Goal: Transaction & Acquisition: Purchase product/service

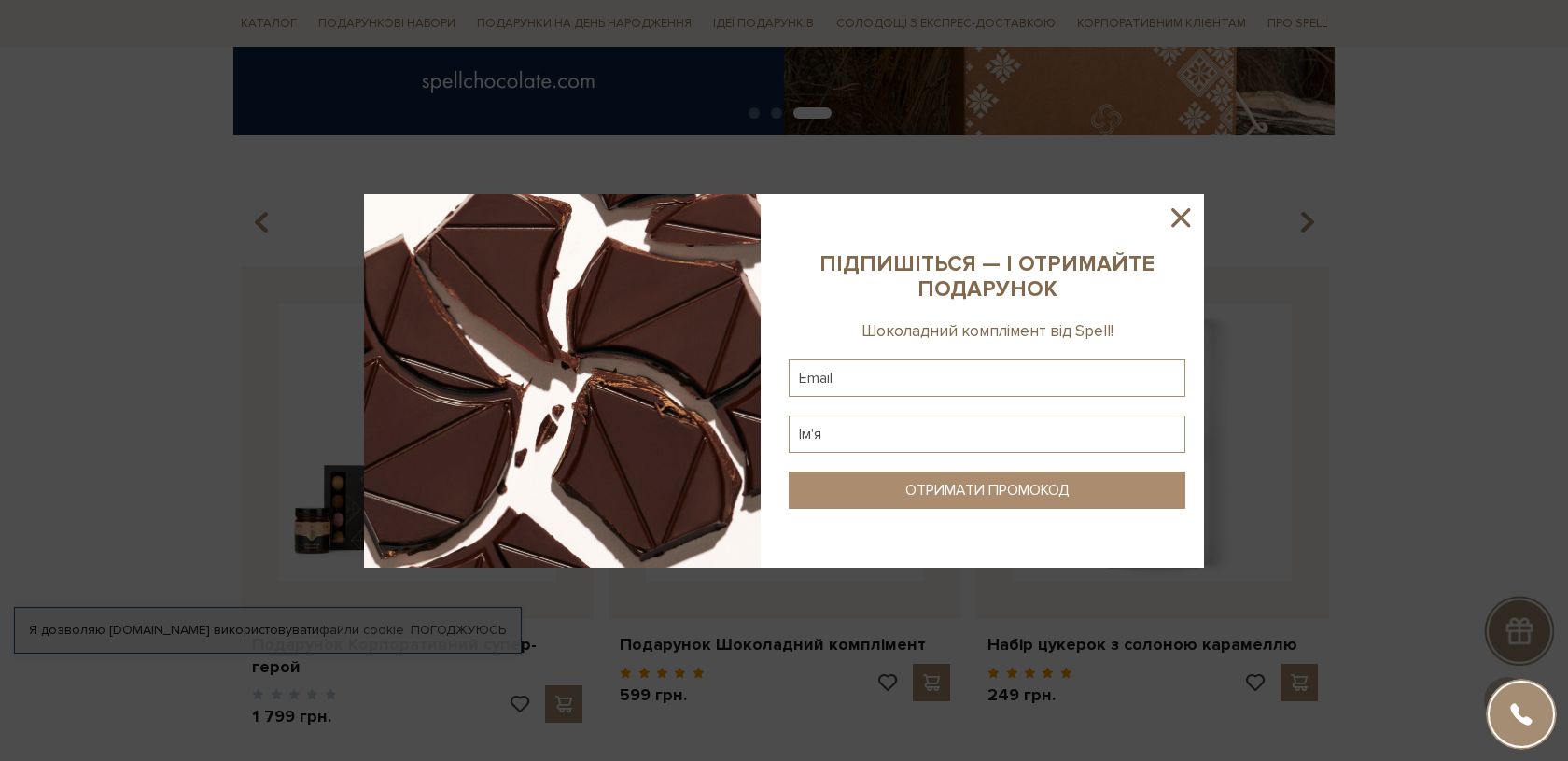
scroll to position [713, 0]
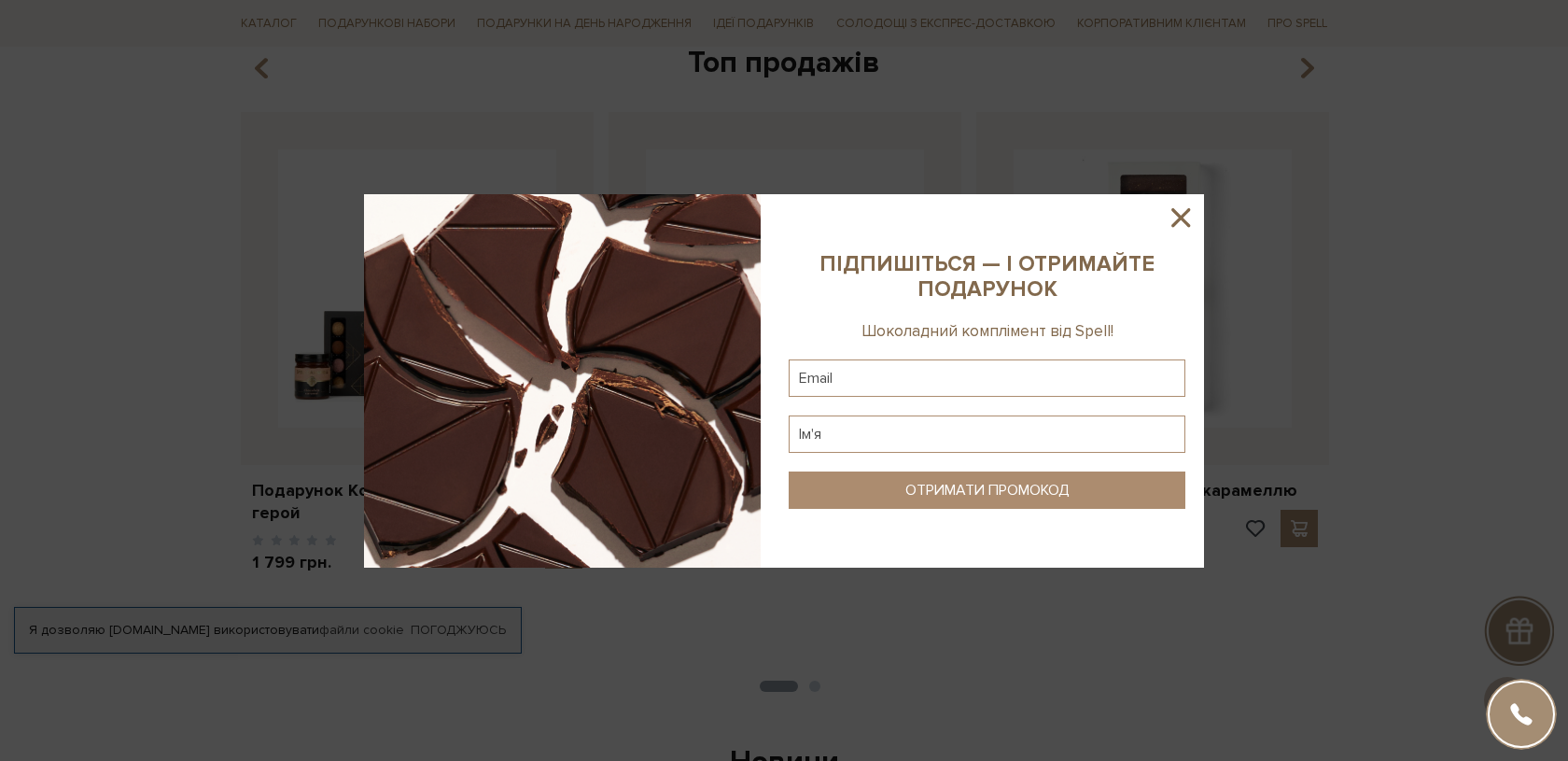
click at [1181, 223] on icon at bounding box center [1181, 218] width 32 height 32
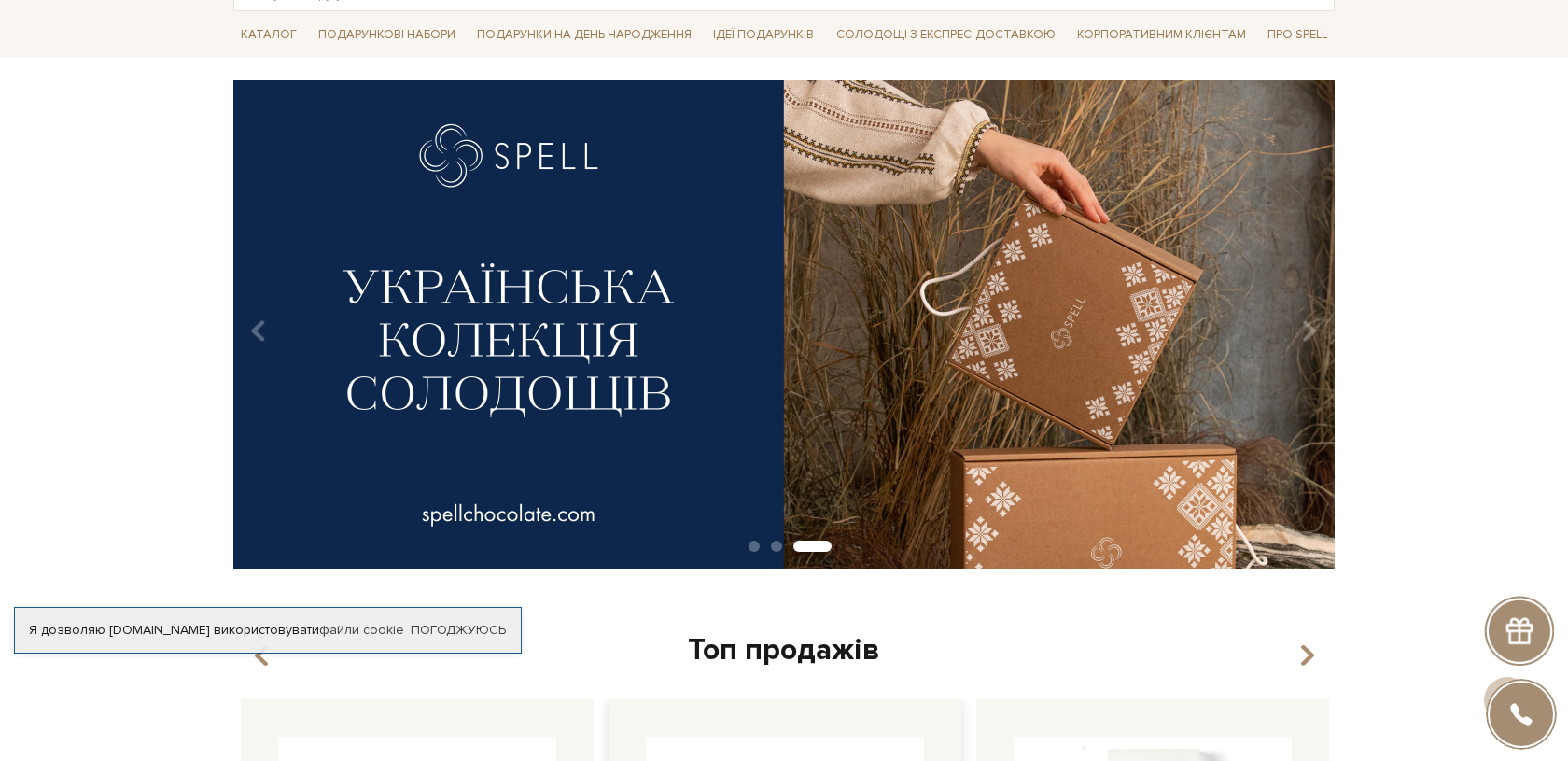
scroll to position [0, 0]
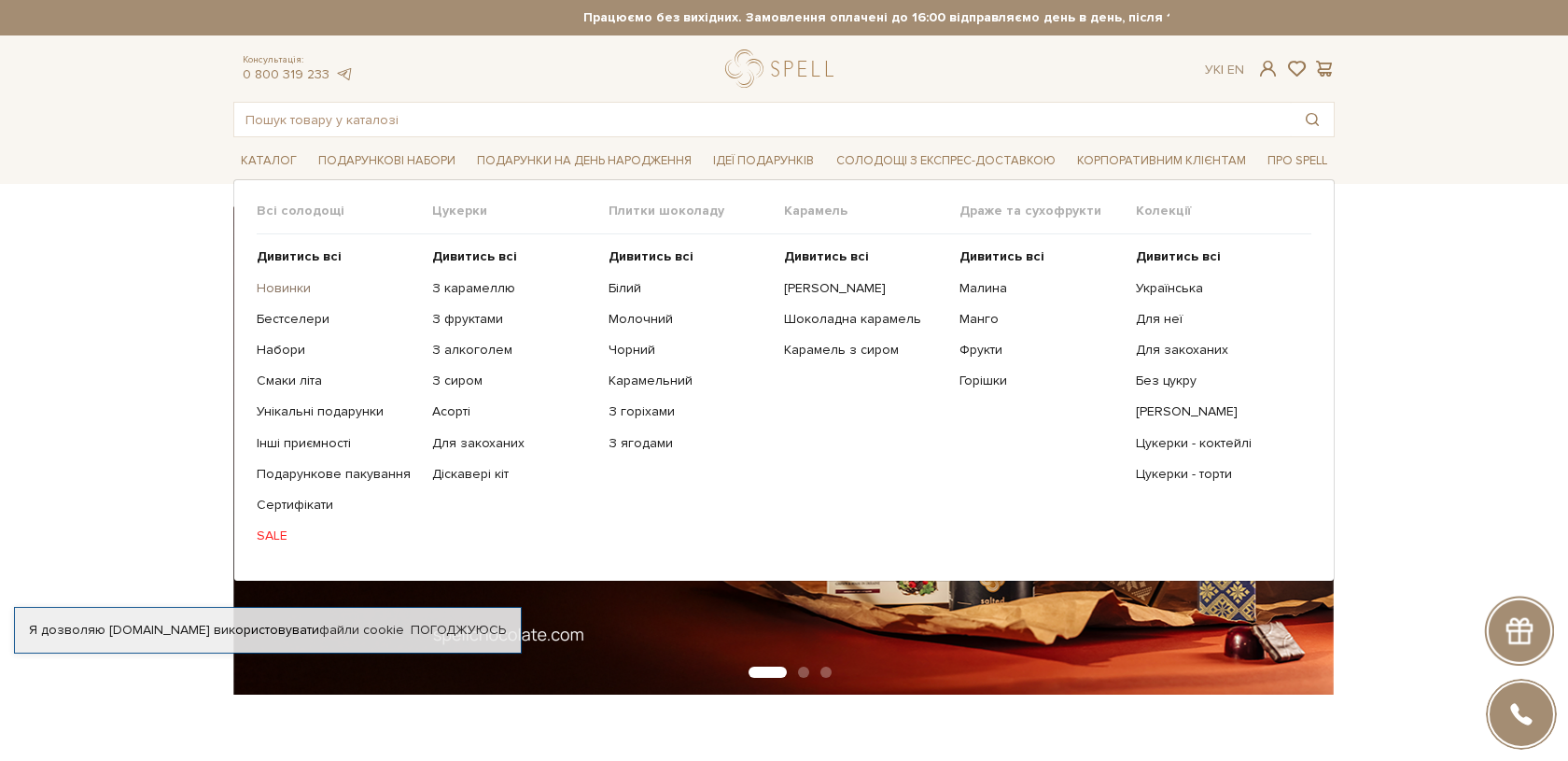
click at [277, 282] on link "Новинки" at bounding box center [338, 288] width 162 height 17
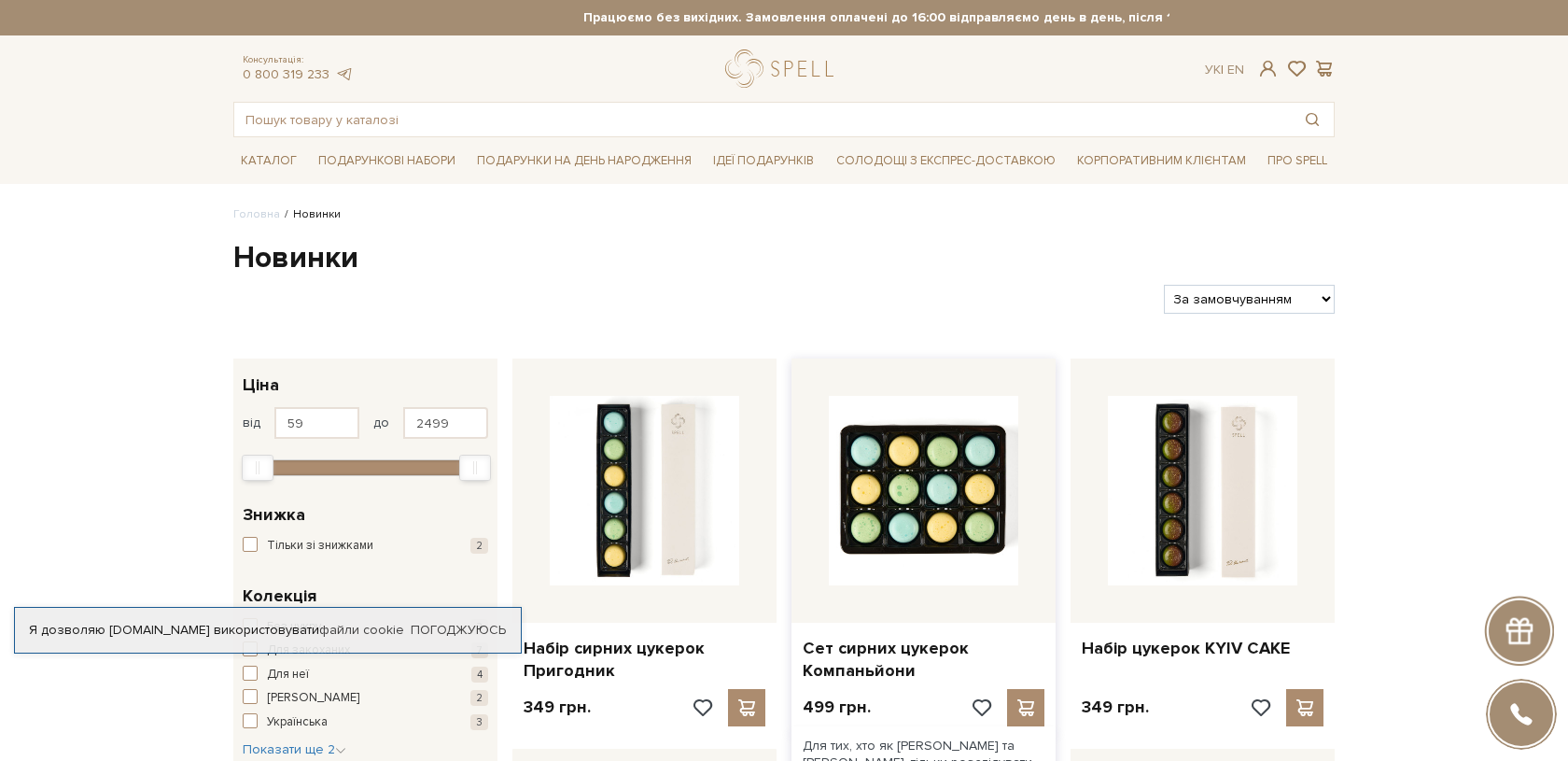
click at [859, 451] on img at bounding box center [924, 491] width 190 height 190
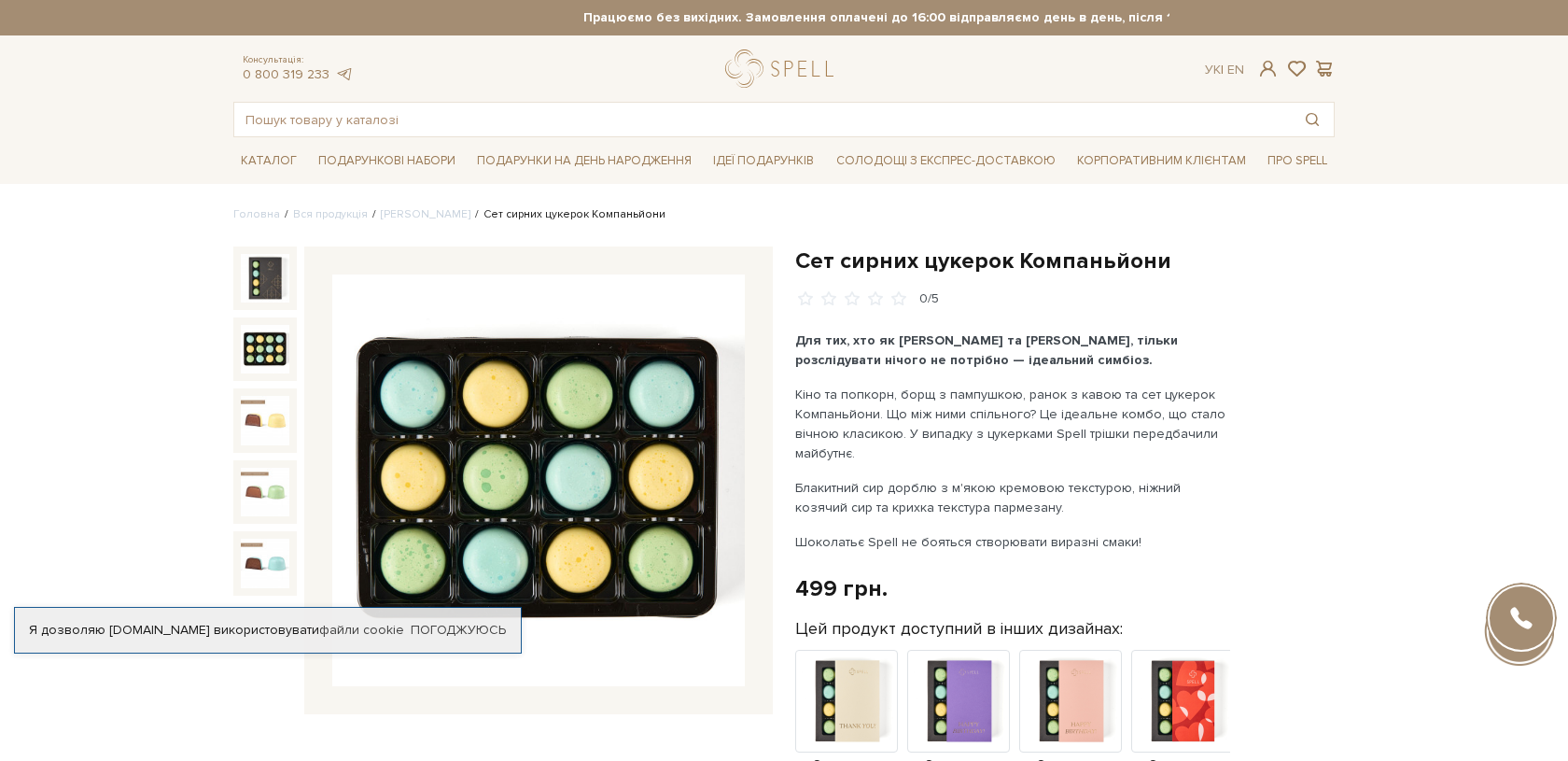
click at [261, 356] on img at bounding box center [265, 349] width 49 height 49
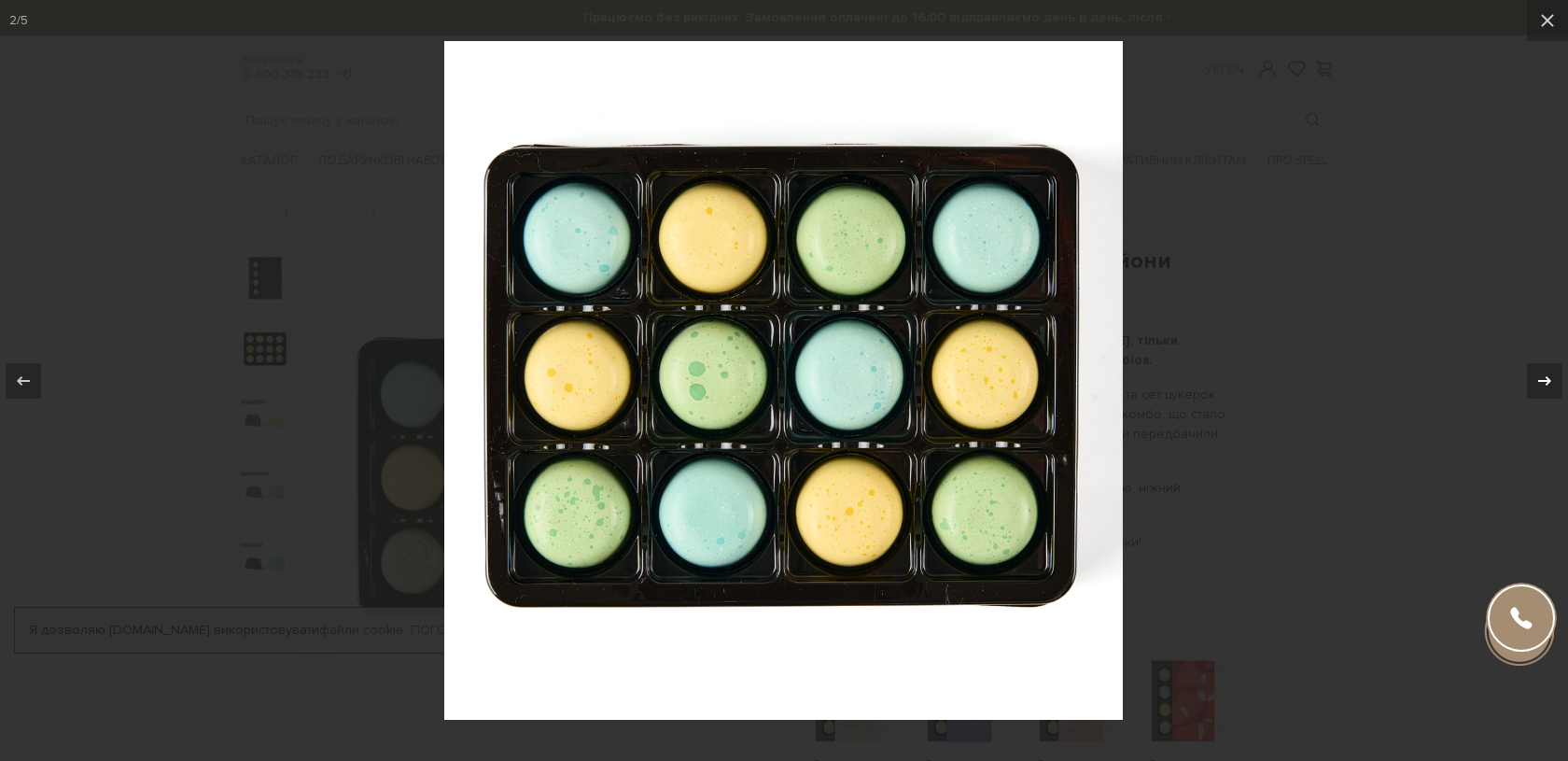
click at [1545, 375] on icon at bounding box center [1545, 380] width 23 height 23
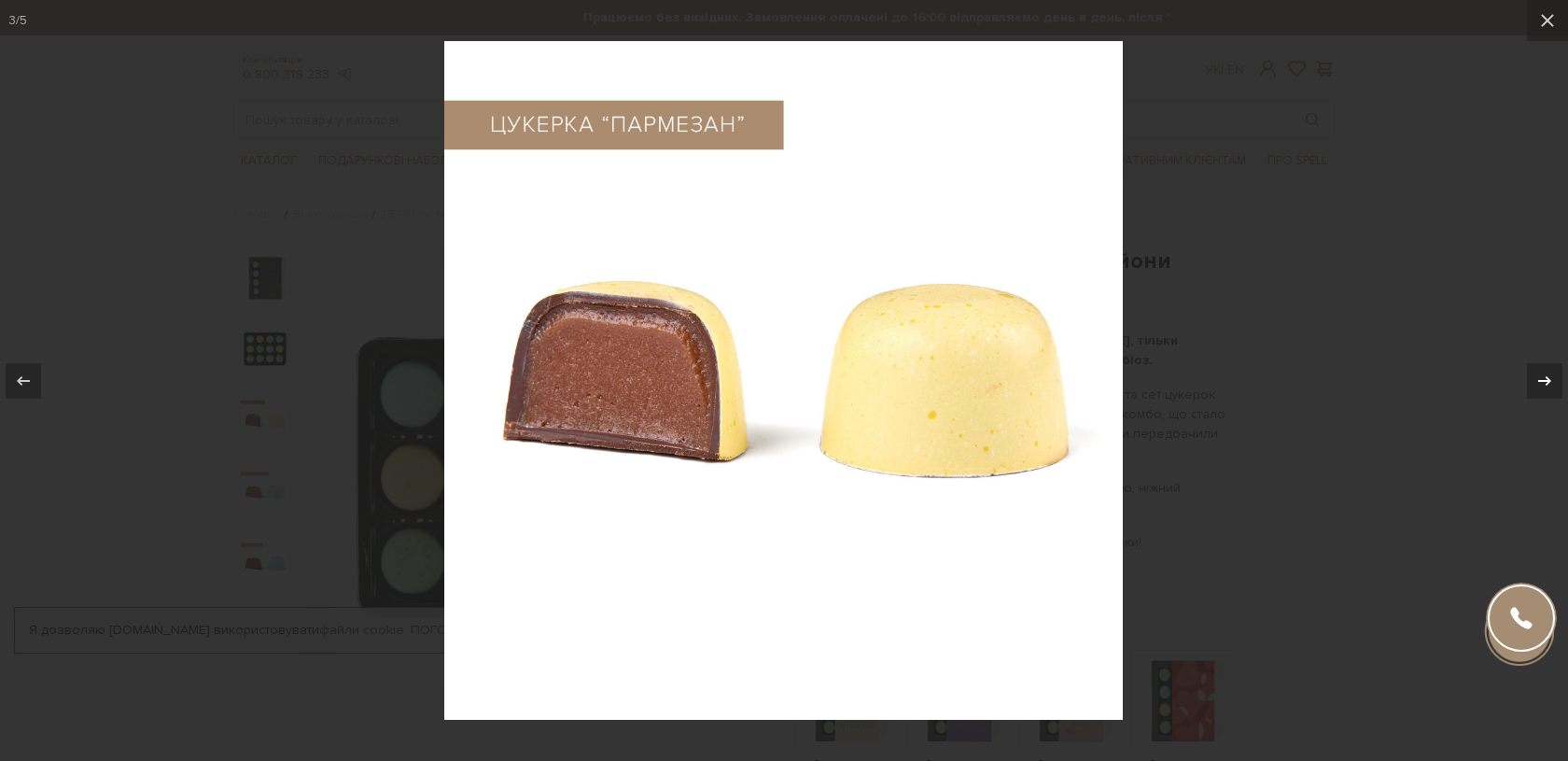
click at [1543, 380] on icon at bounding box center [1544, 380] width 13 height 9
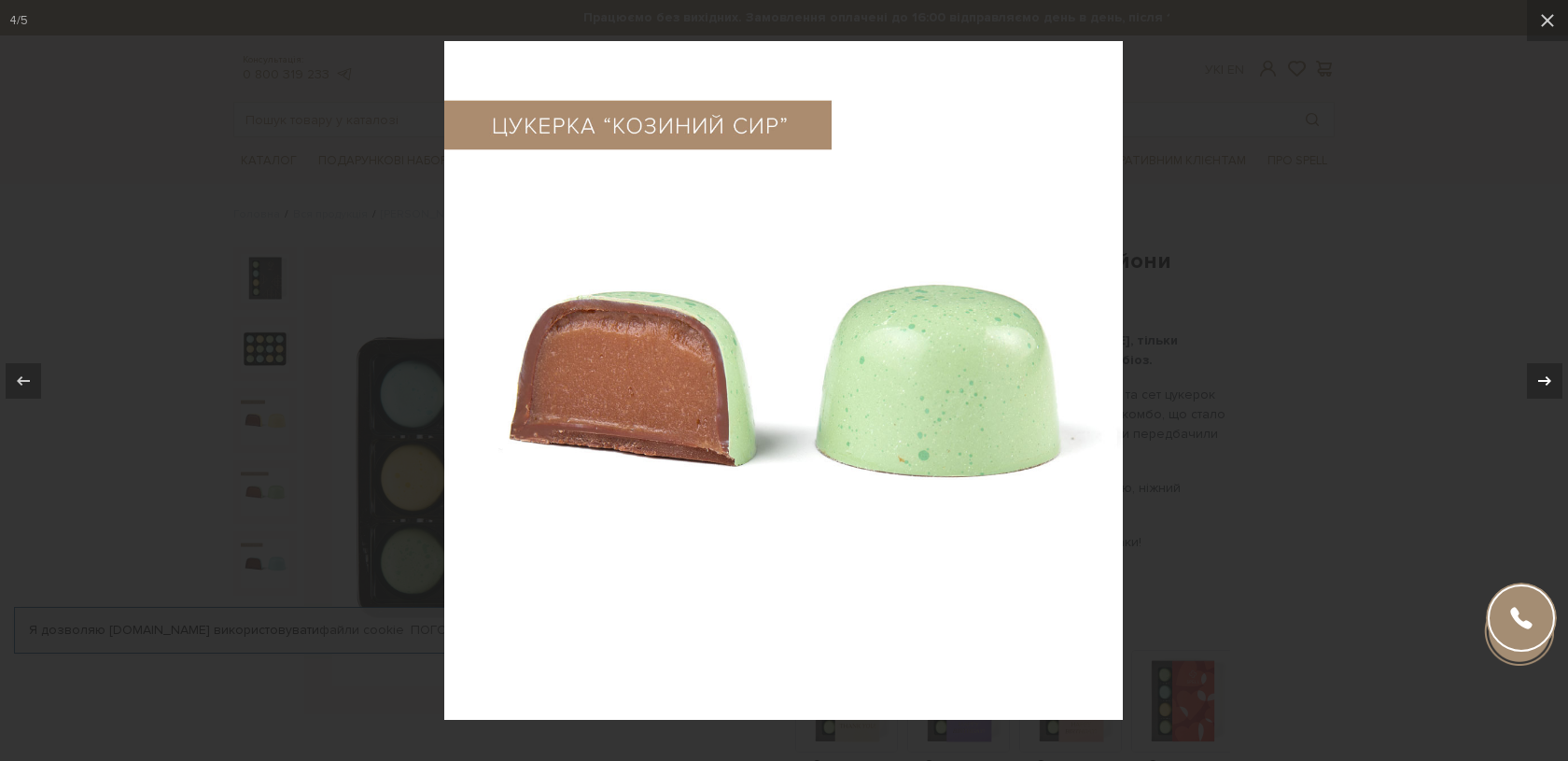
click at [1543, 380] on icon at bounding box center [1544, 380] width 13 height 9
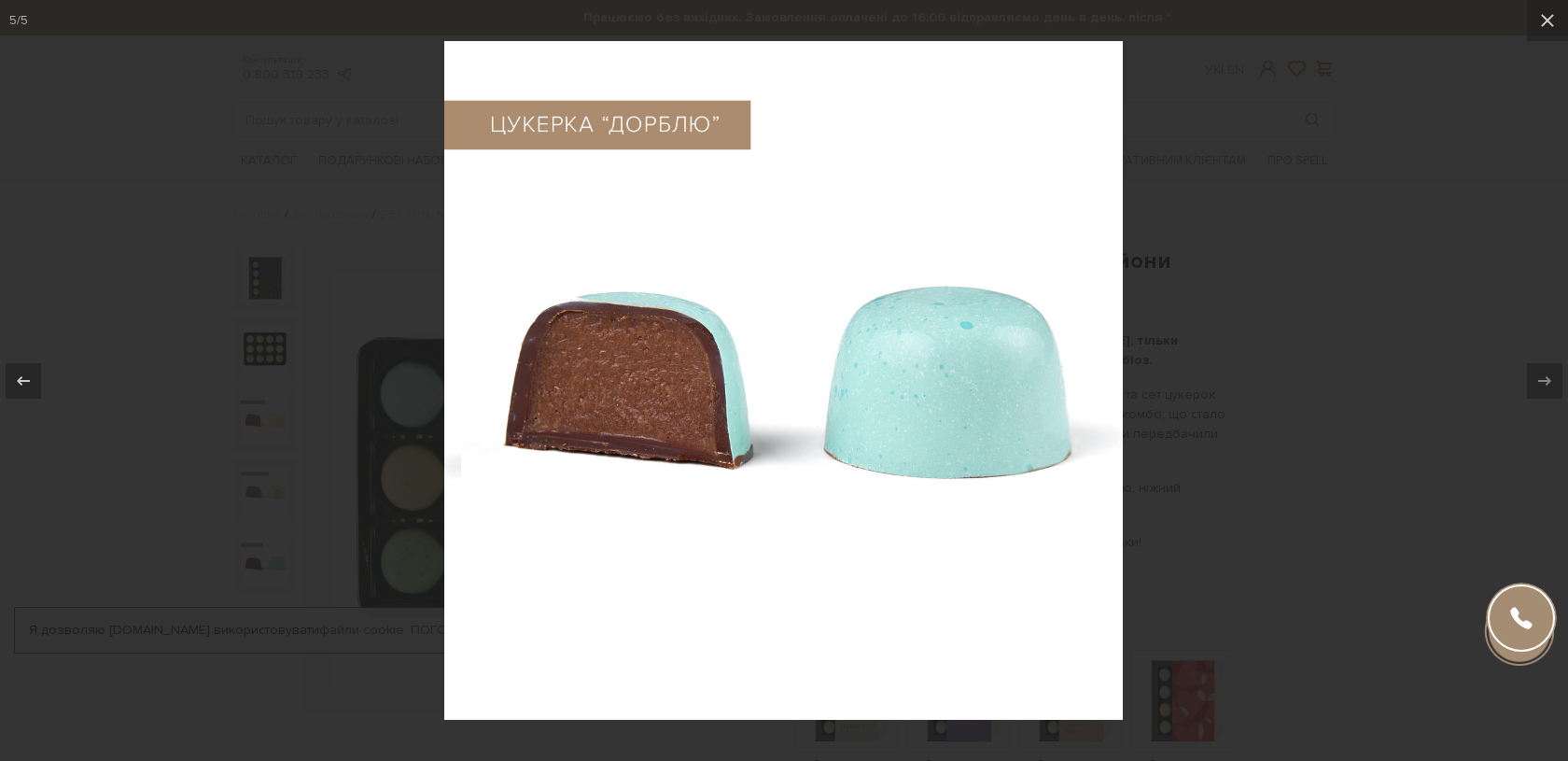
click at [1422, 345] on div at bounding box center [784, 380] width 1568 height 761
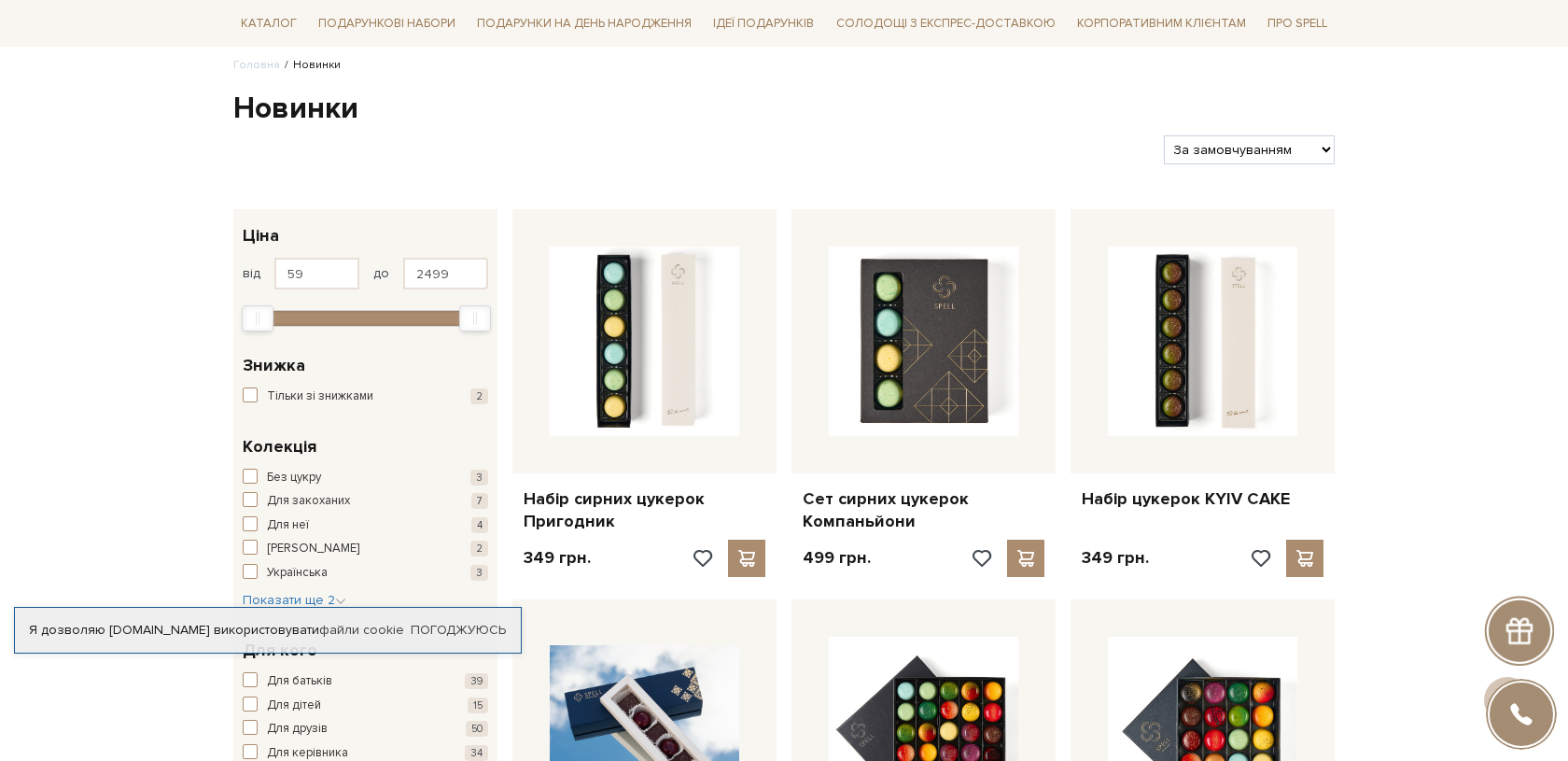
scroll to position [133, 0]
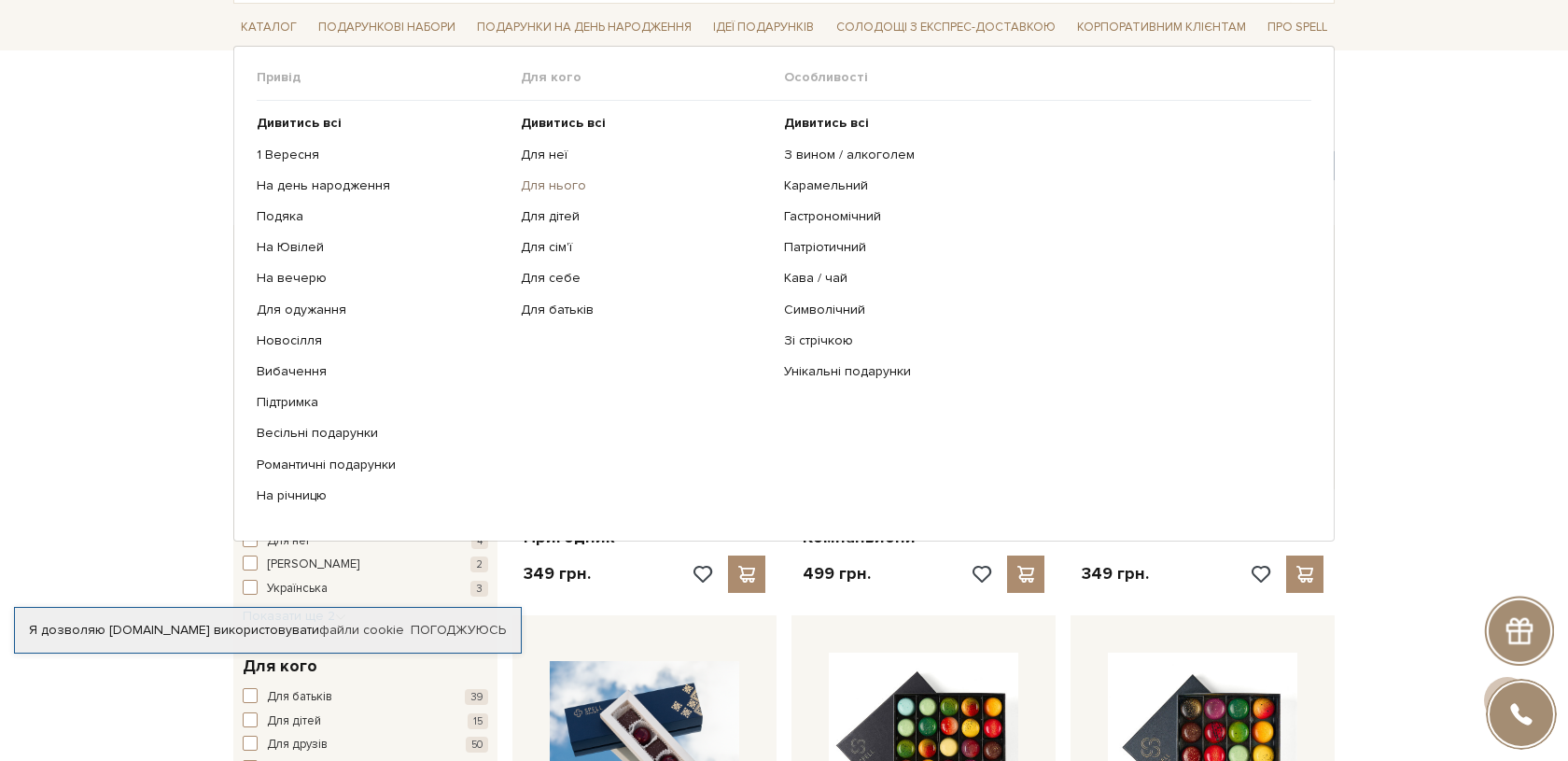
click at [563, 192] on link "Для нього" at bounding box center [646, 186] width 250 height 17
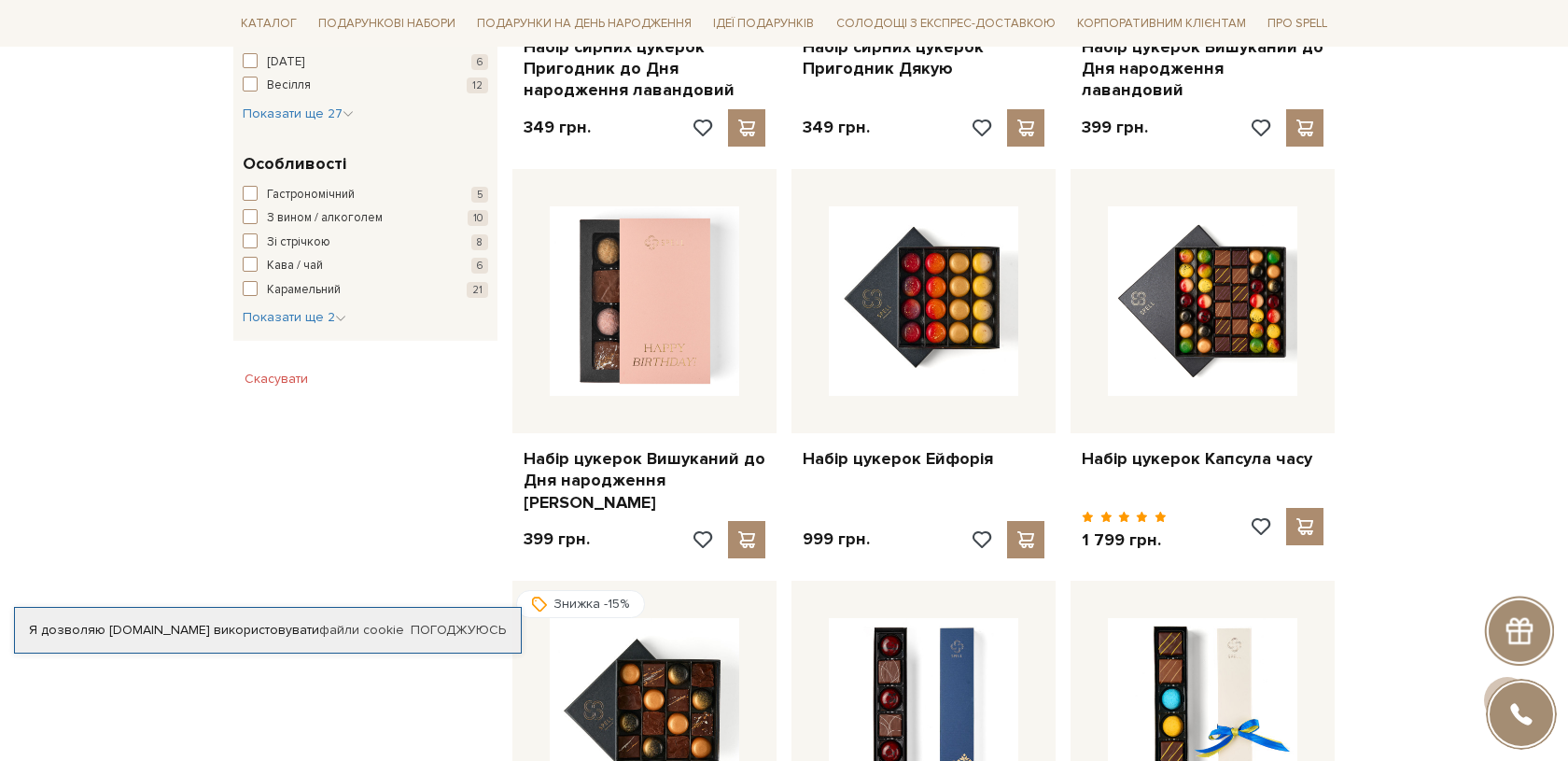
scroll to position [778, 0]
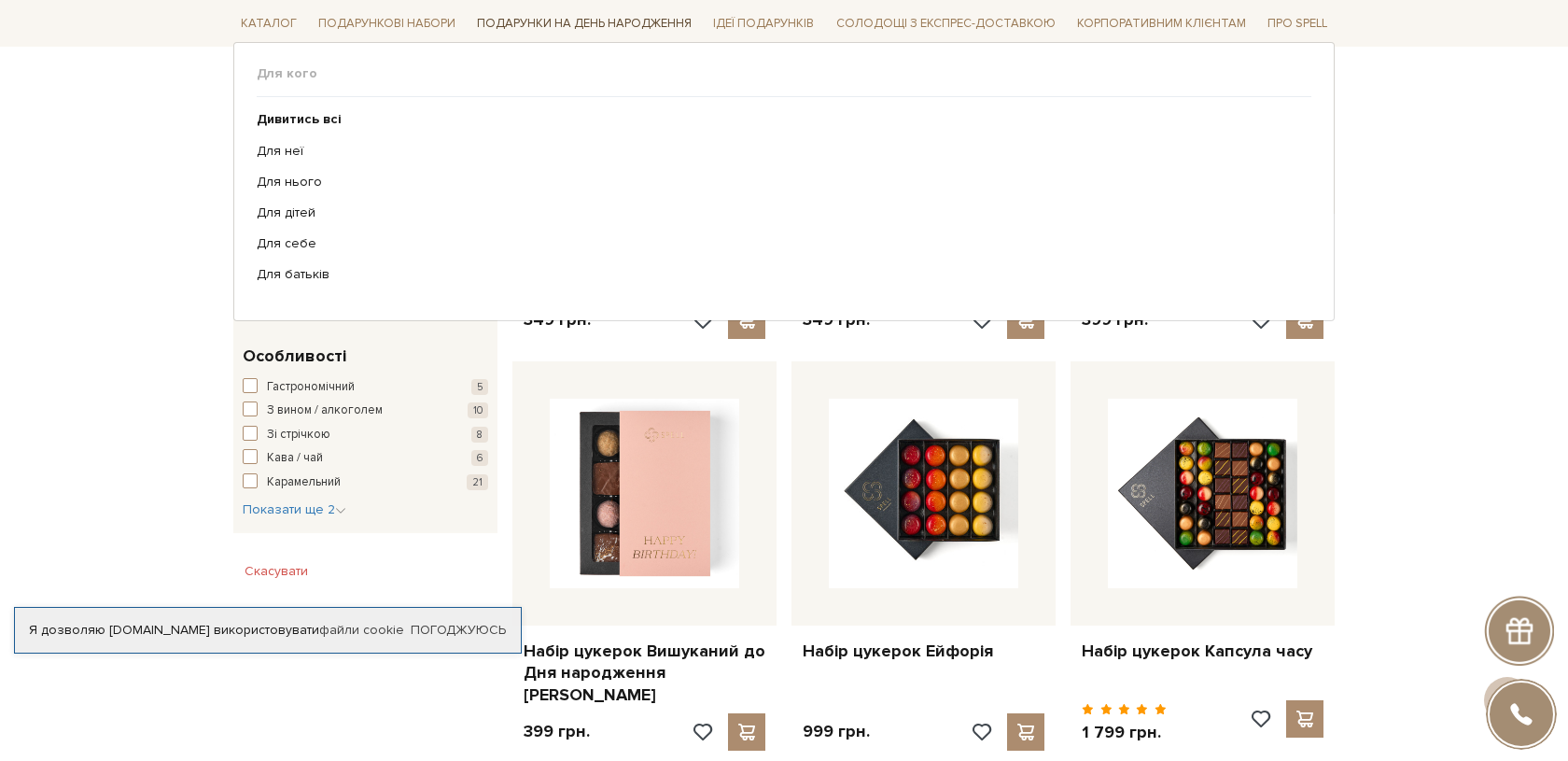
click at [554, 27] on span "Подарунки на День народження" at bounding box center [584, 23] width 229 height 29
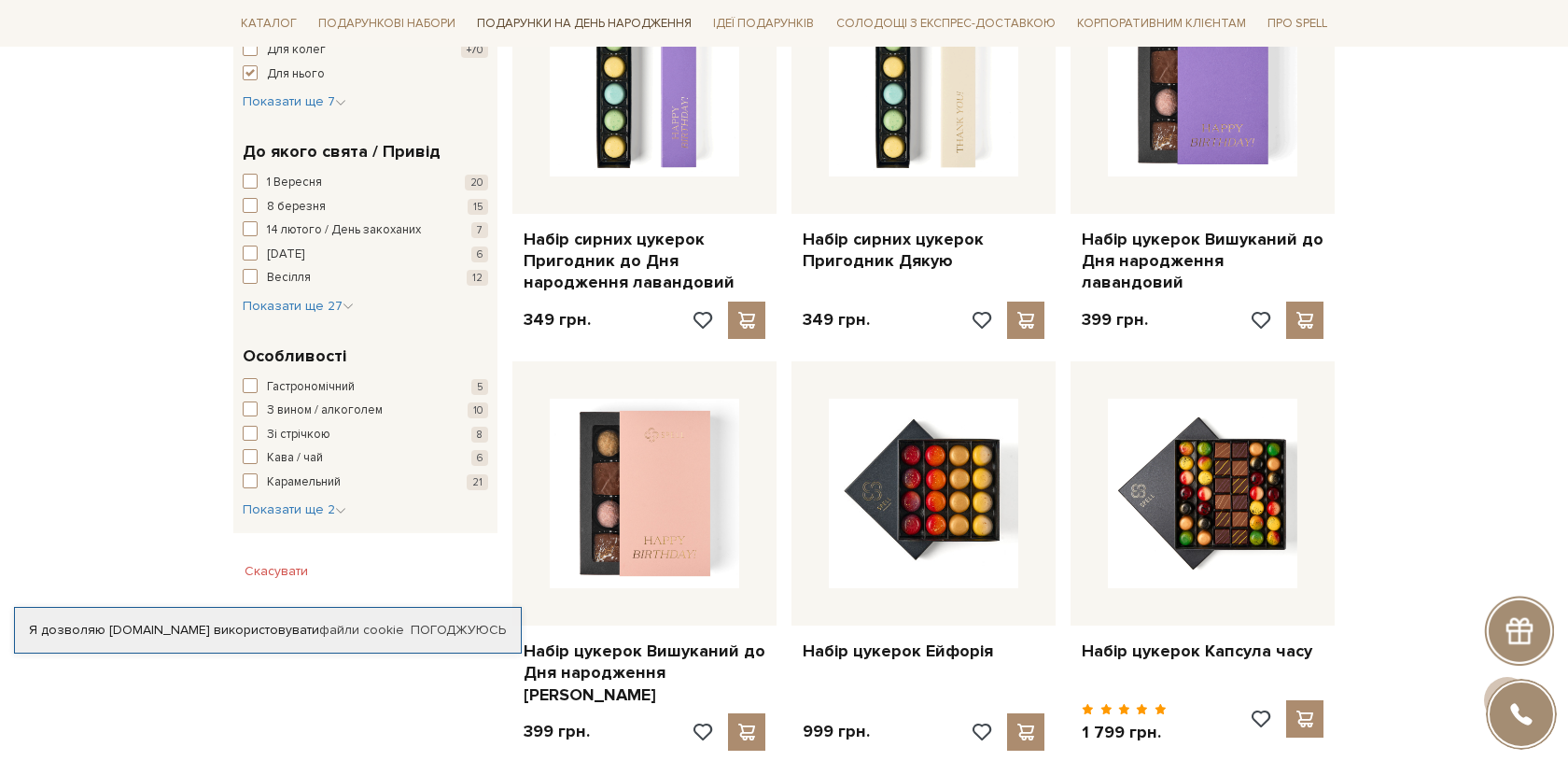
click at [589, 24] on span "Подарунки на День народження" at bounding box center [584, 23] width 229 height 29
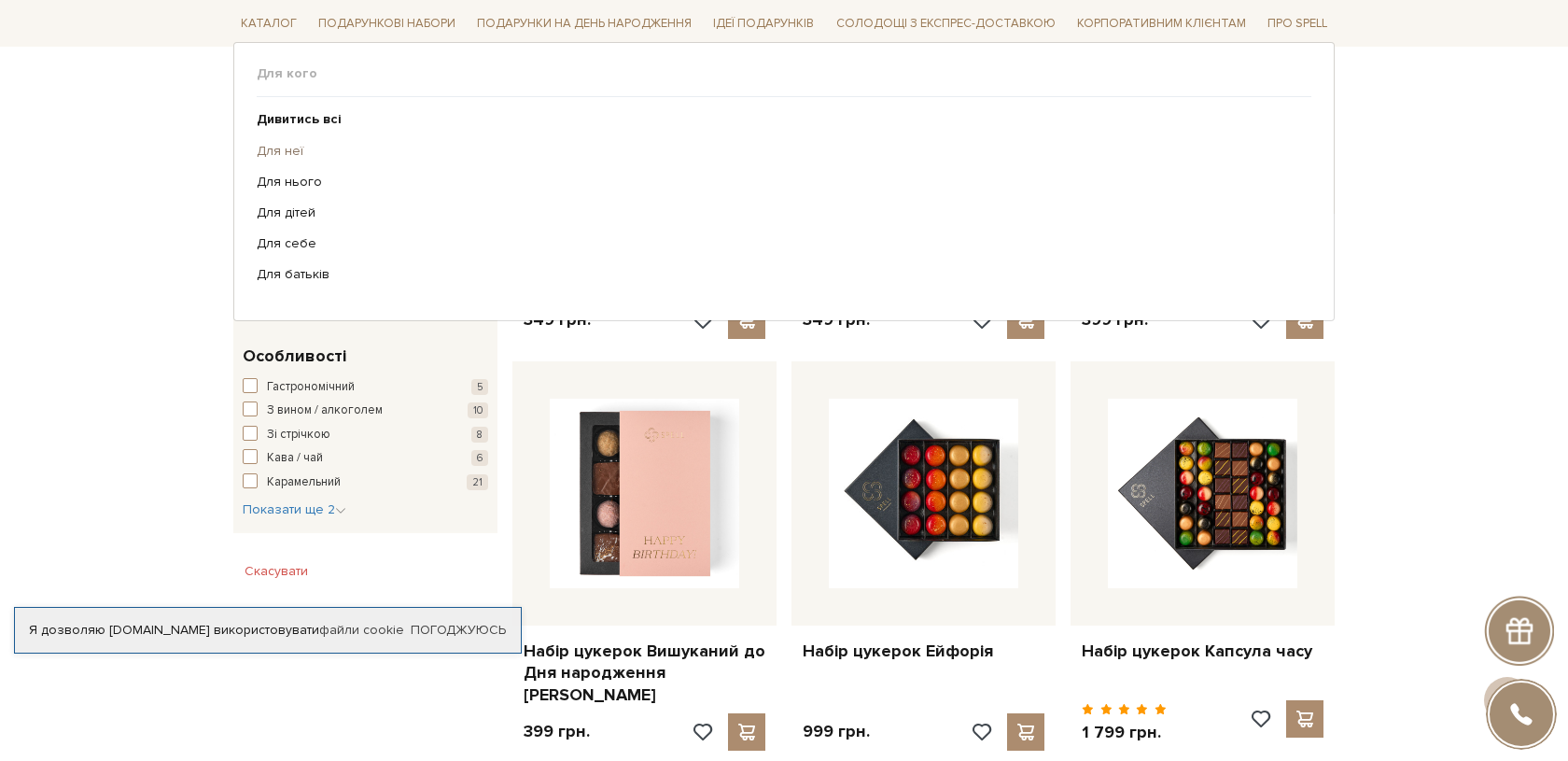
click at [276, 148] on link "Для неї" at bounding box center [778, 150] width 1041 height 17
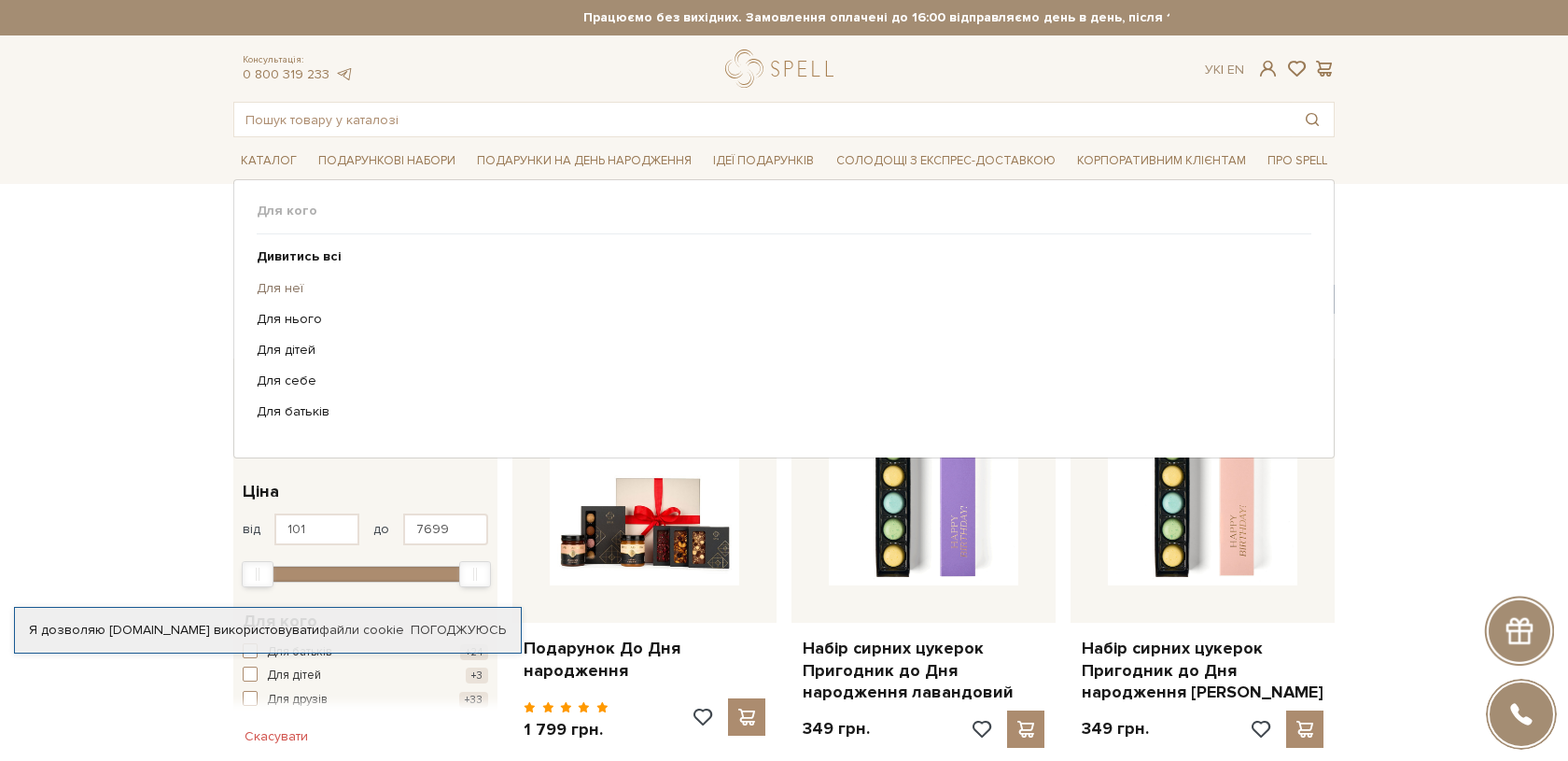
click at [274, 289] on link "Для неї" at bounding box center [778, 288] width 1041 height 17
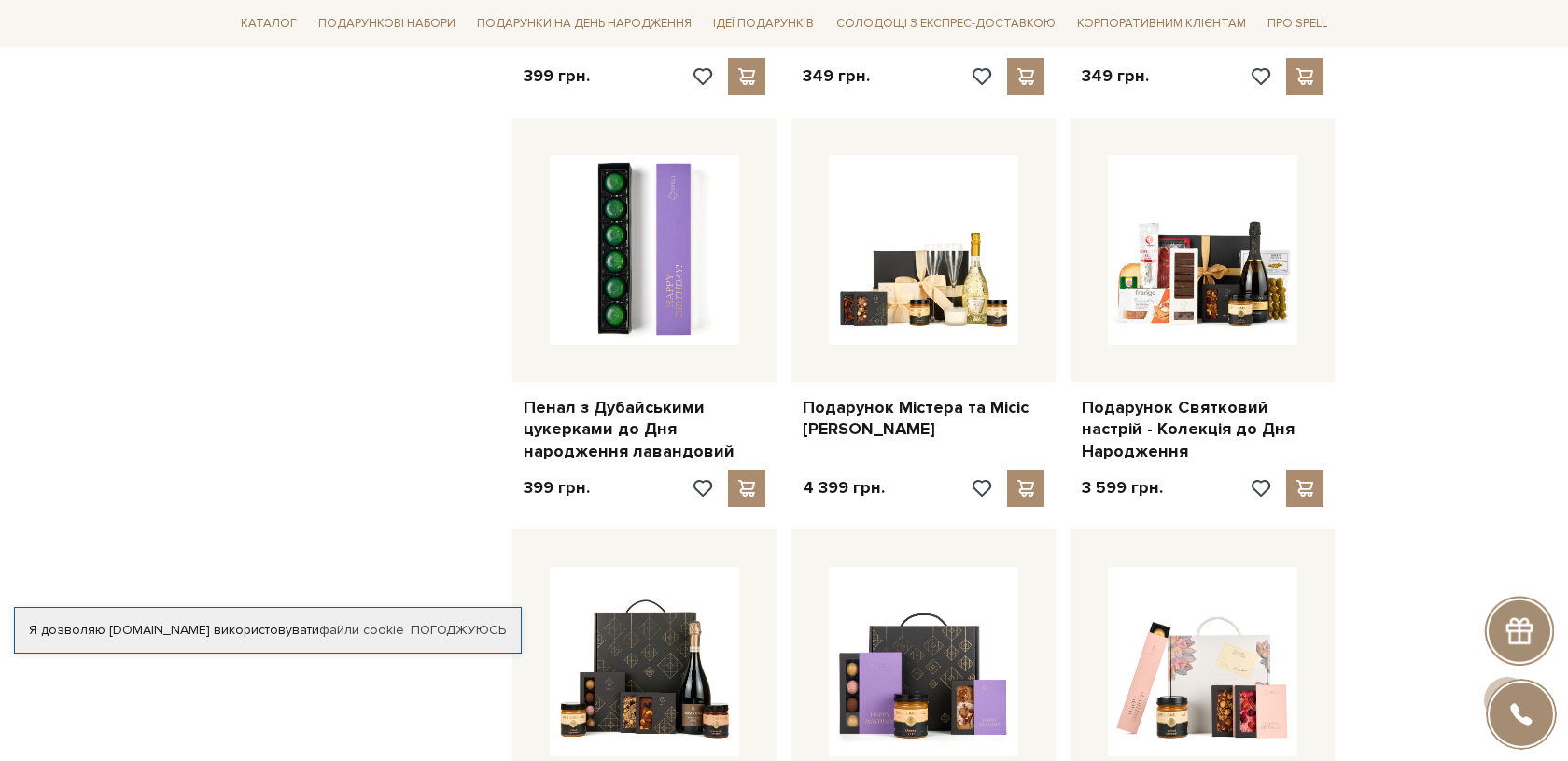
scroll to position [1446, 0]
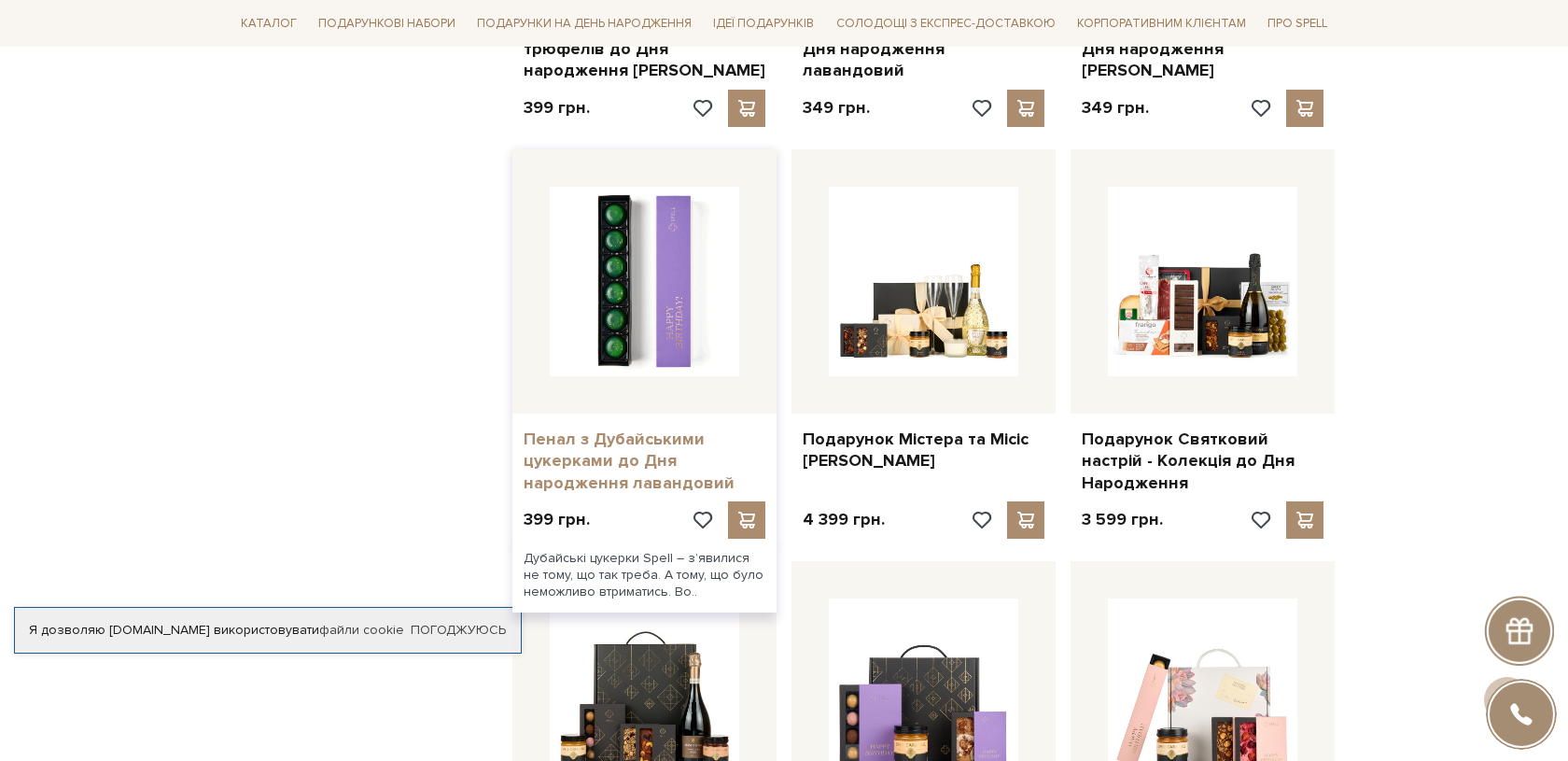
click at [585, 476] on link "Пенал з Дубайськими цукерками до Дня народження лавандовий" at bounding box center [643, 461] width 241 height 66
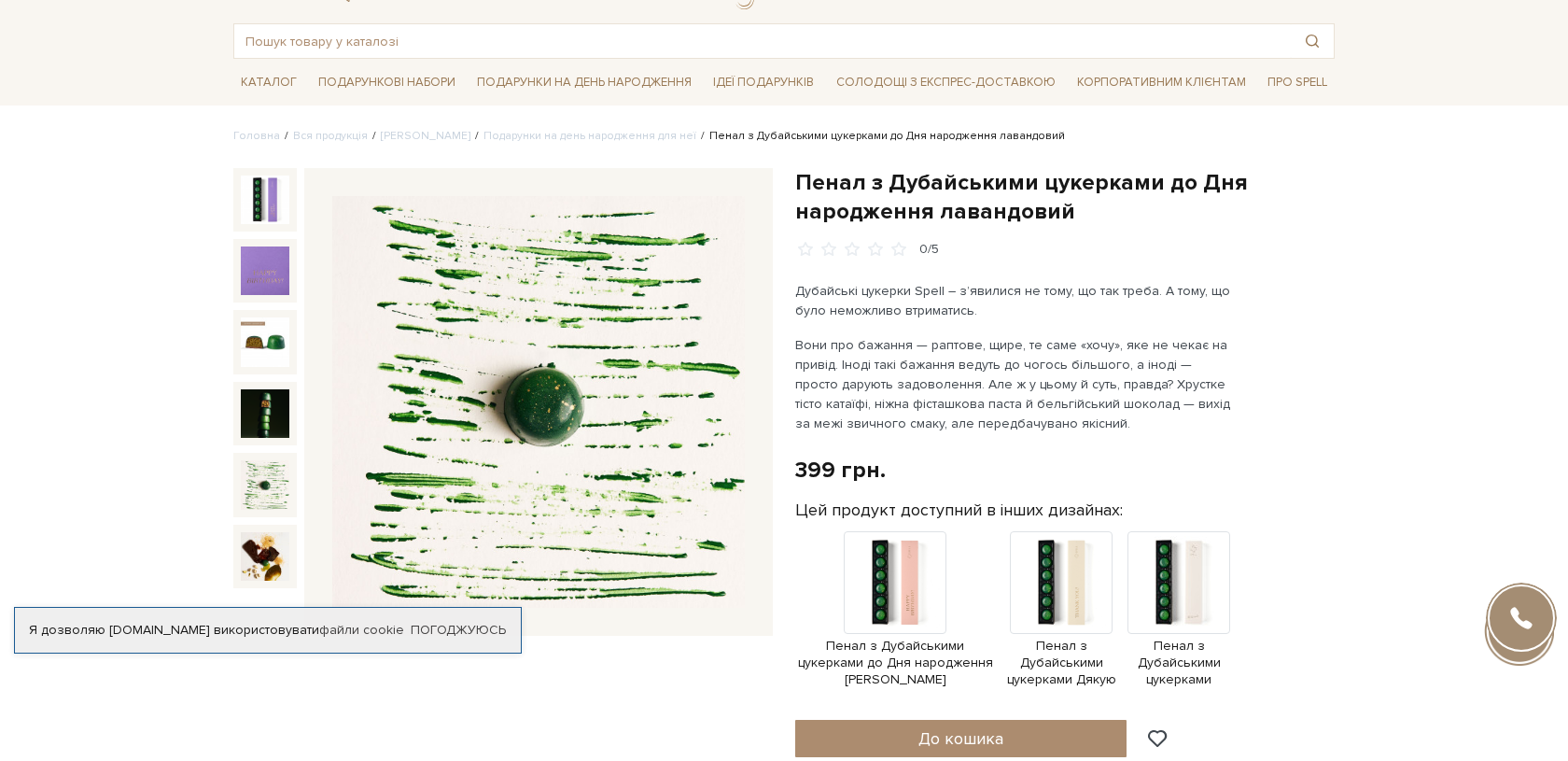
scroll to position [84, 0]
